Goal: Transaction & Acquisition: Purchase product/service

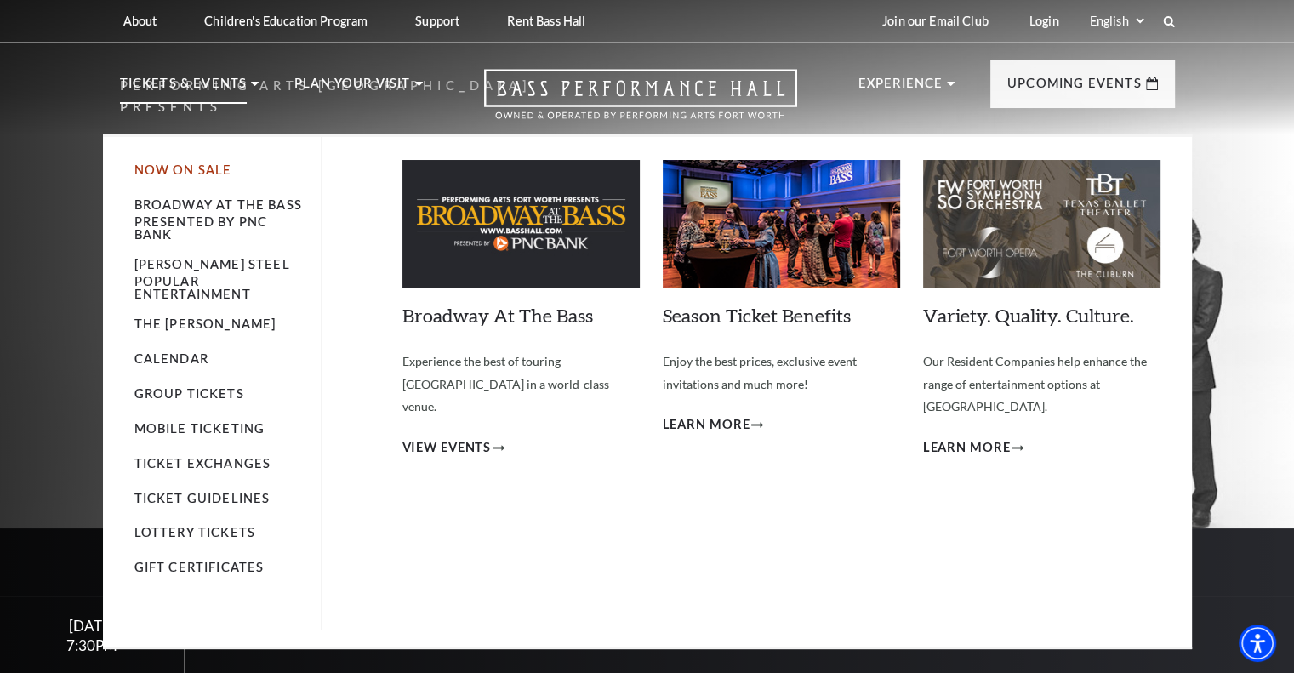
click at [202, 168] on link "Now On Sale" at bounding box center [183, 170] width 98 height 14
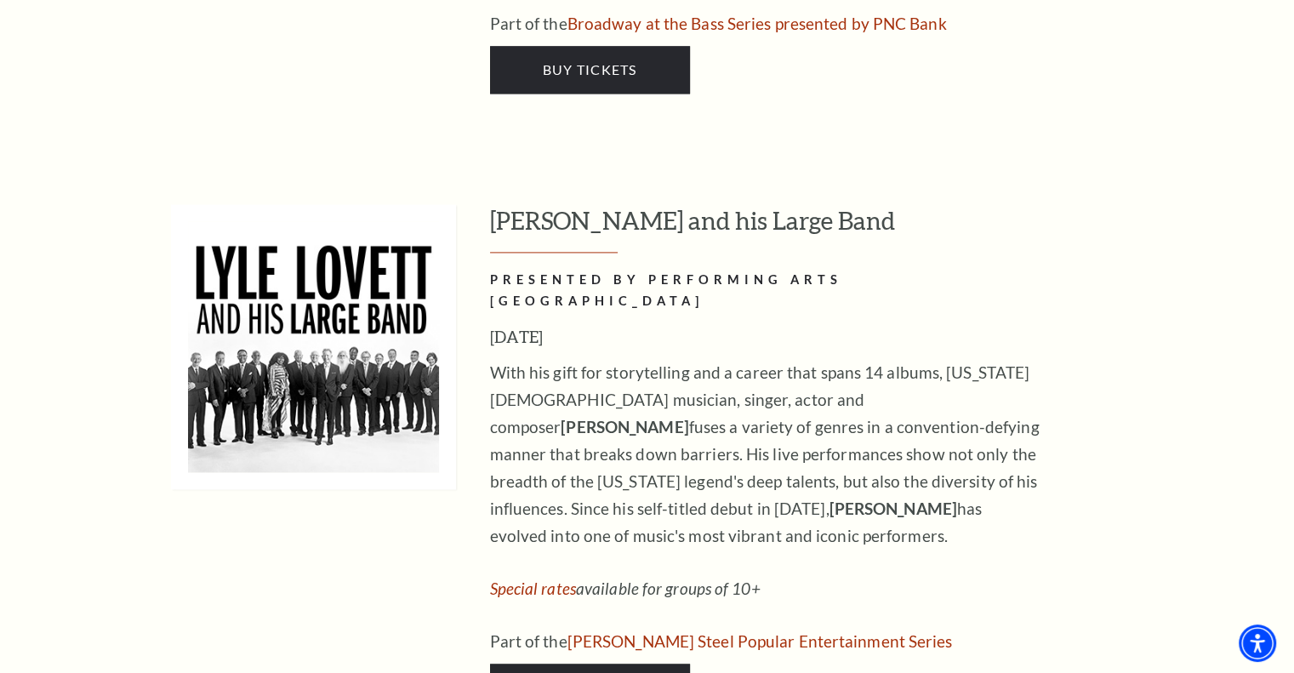
scroll to position [2359, 0]
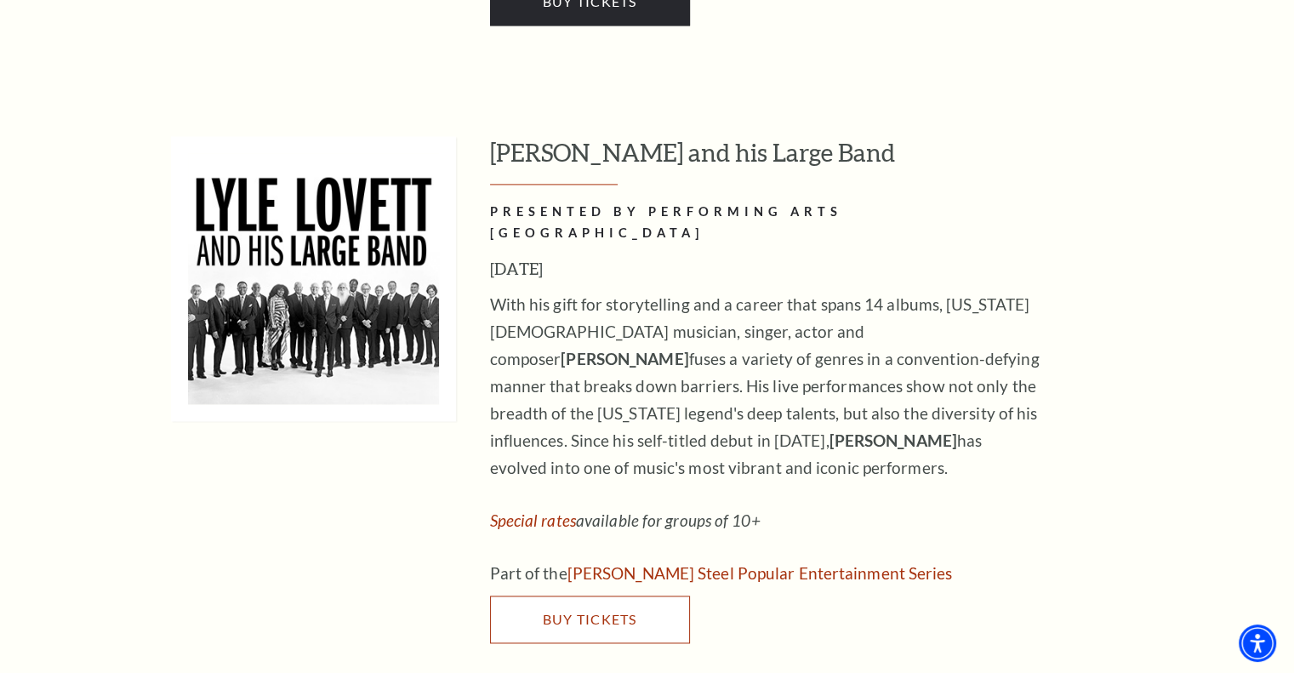
click at [643, 596] on link "Buy Tickets" at bounding box center [590, 620] width 200 height 48
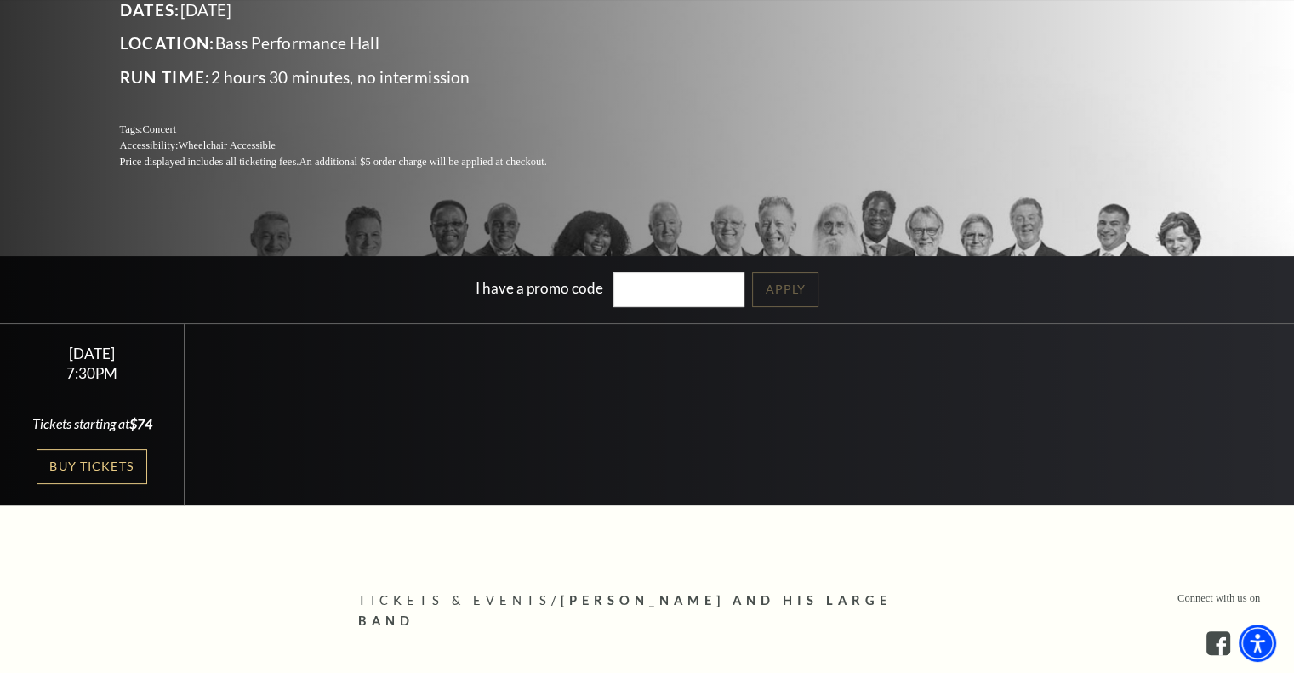
scroll to position [306, 0]
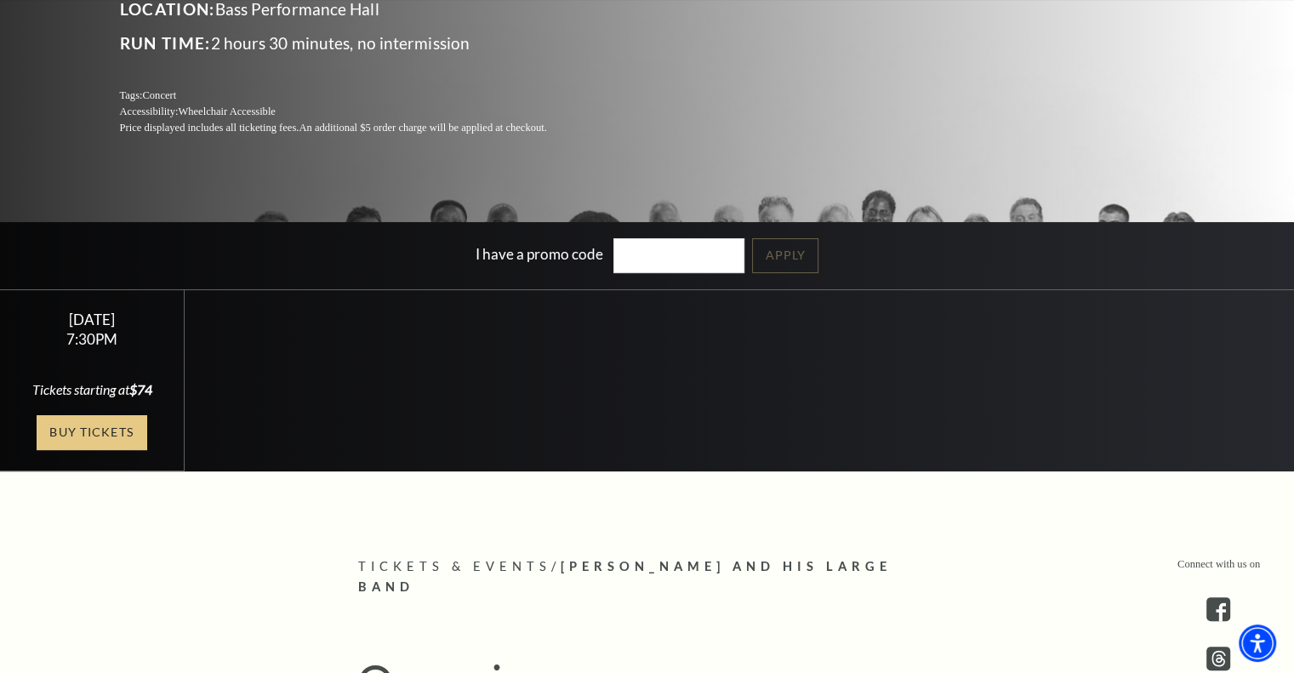
click at [114, 421] on link "Buy Tickets" at bounding box center [92, 432] width 111 height 35
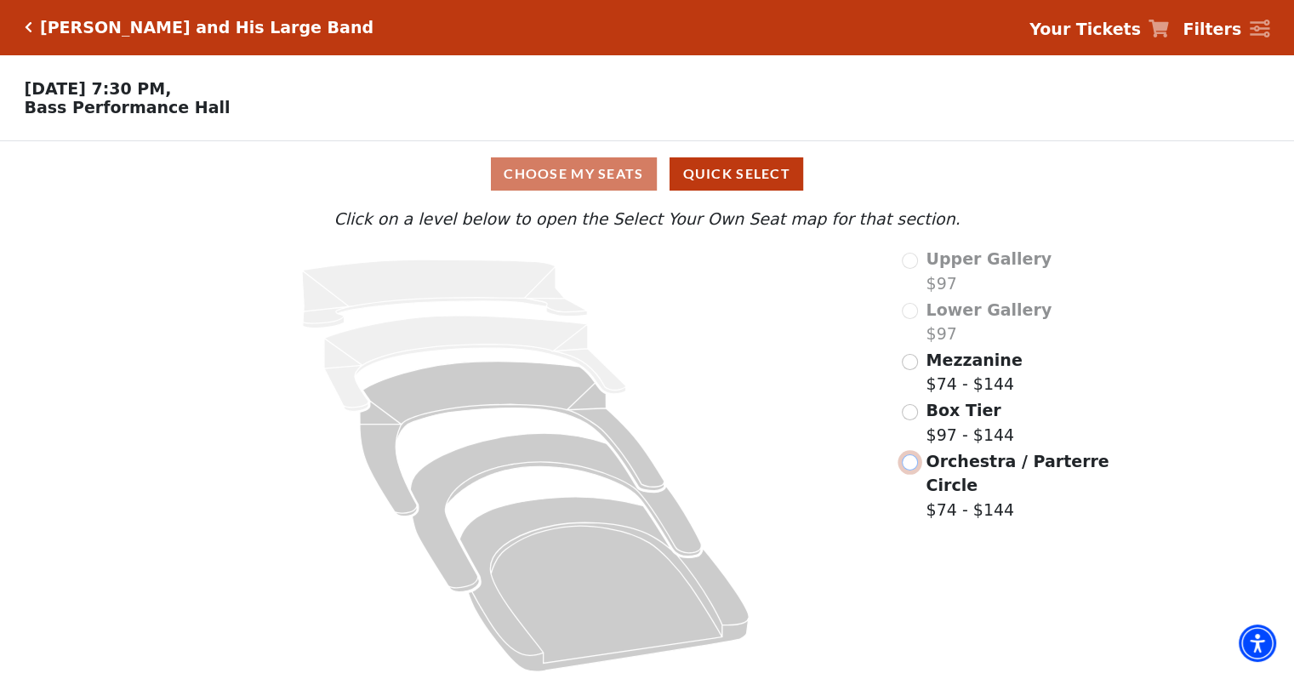
click at [914, 471] on input "Orchestra / Parterre Circle$74 - $144\a" at bounding box center [910, 462] width 16 height 16
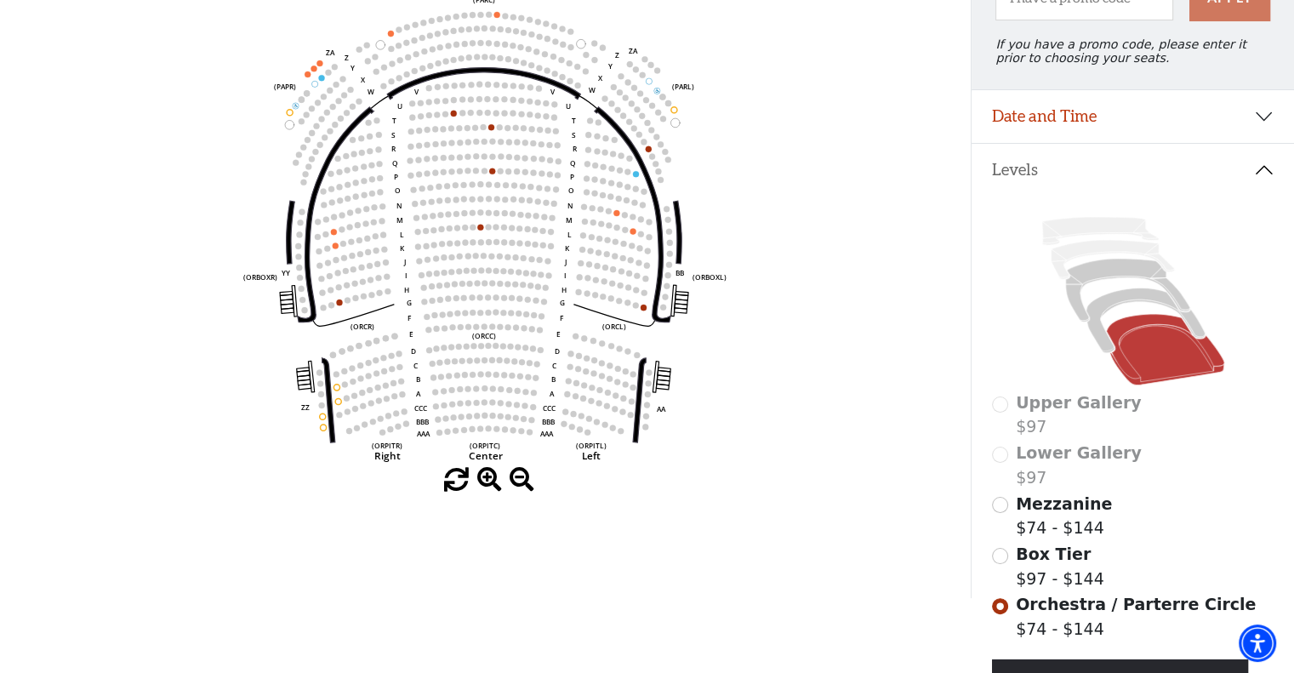
scroll to position [249, 0]
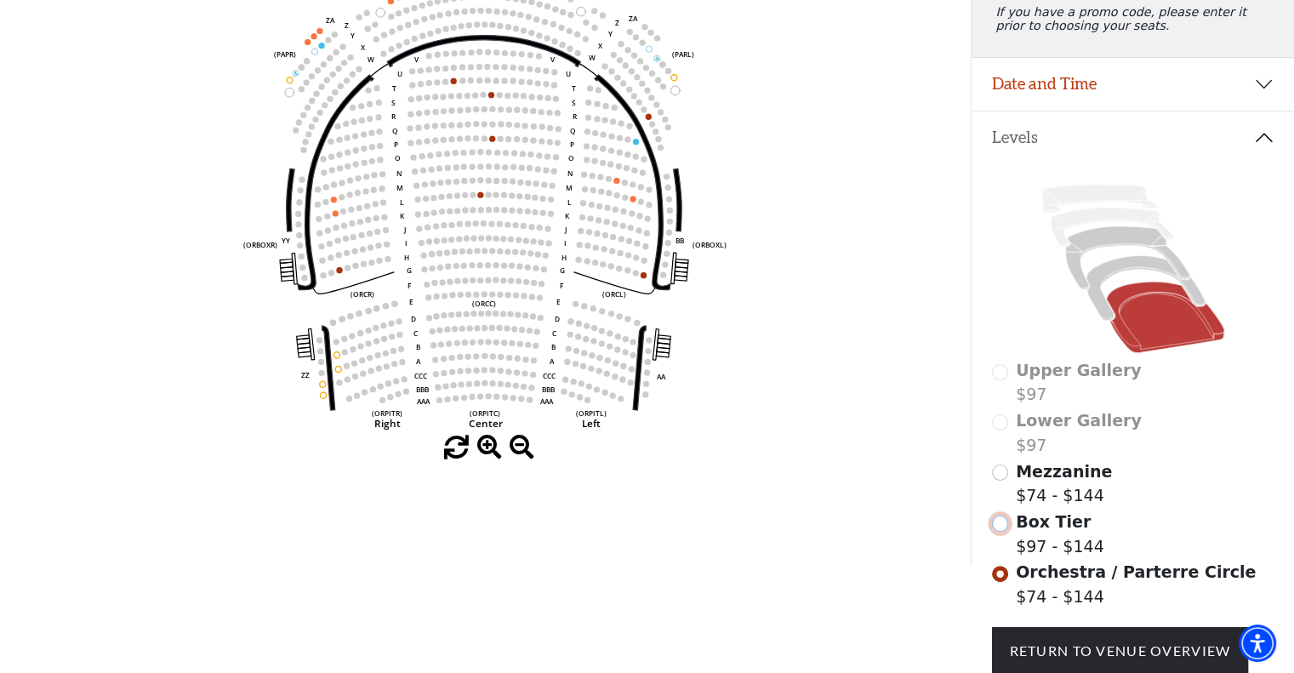
click at [1000, 532] on input "Box Tier$97 - $144\a" at bounding box center [1000, 524] width 16 height 16
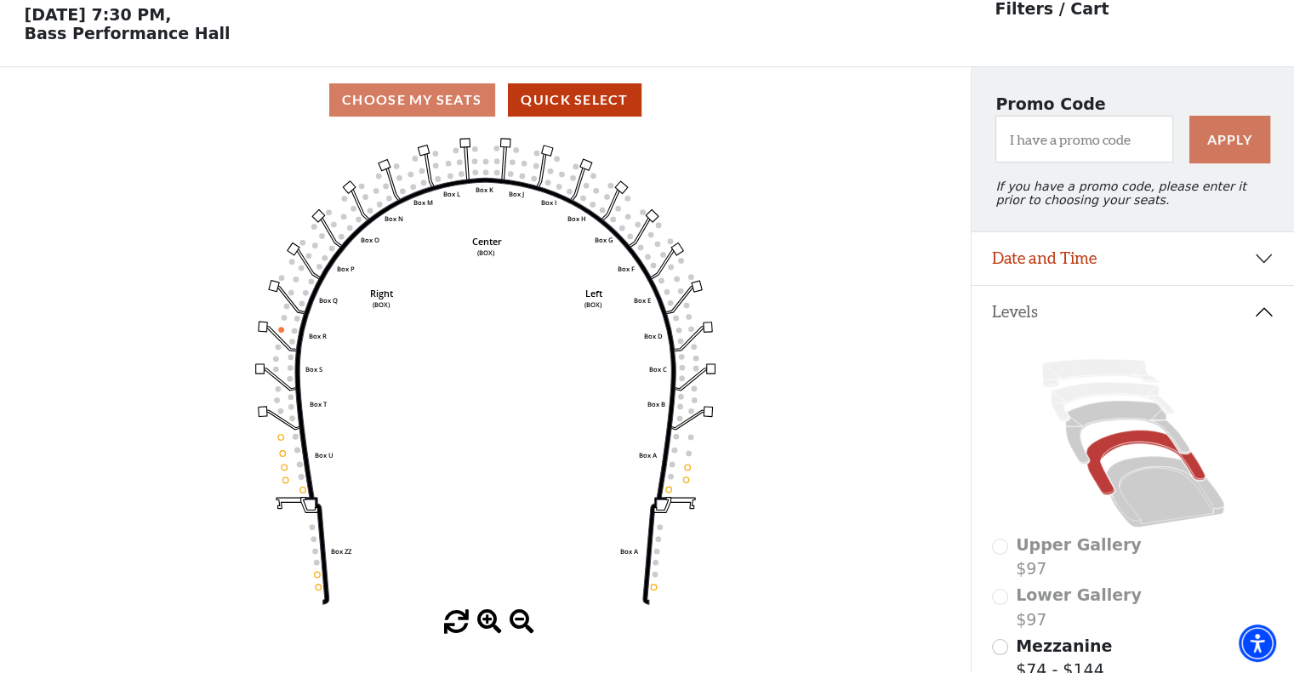
scroll to position [78, 0]
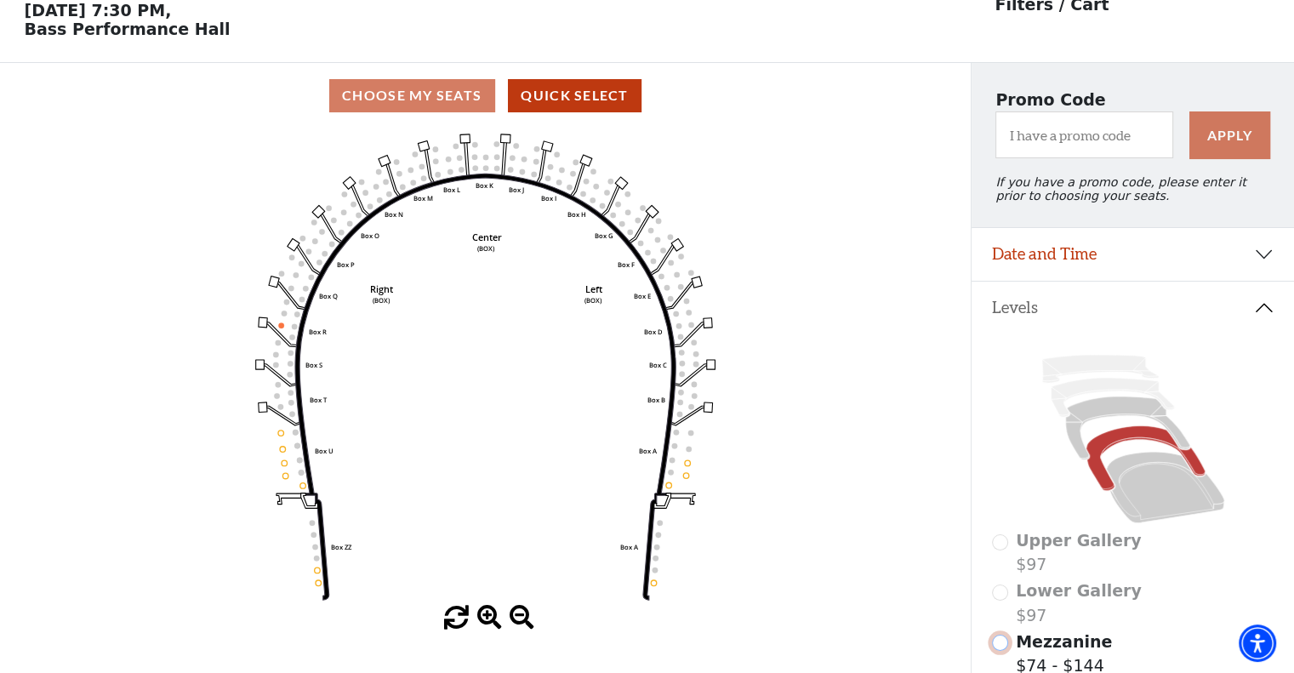
click at [998, 648] on input "Mezzanine$74 - $144\a" at bounding box center [1000, 643] width 16 height 16
